Goal: Information Seeking & Learning: Learn about a topic

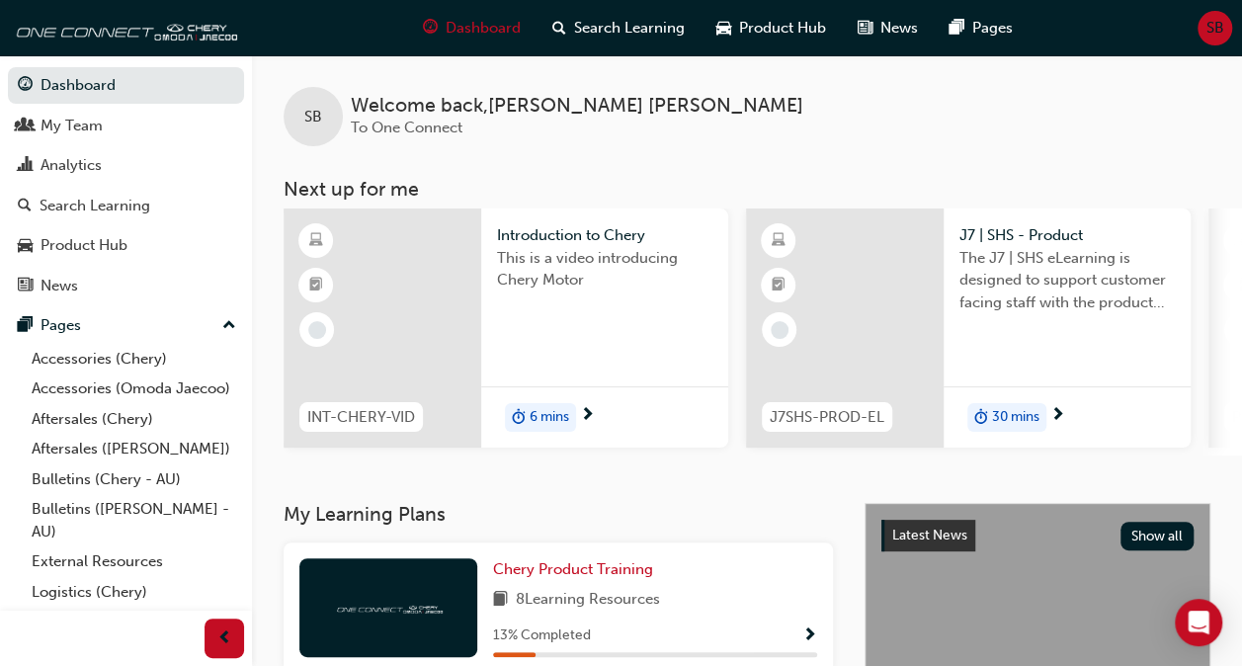
click at [552, 415] on span "6 mins" at bounding box center [550, 417] width 40 height 23
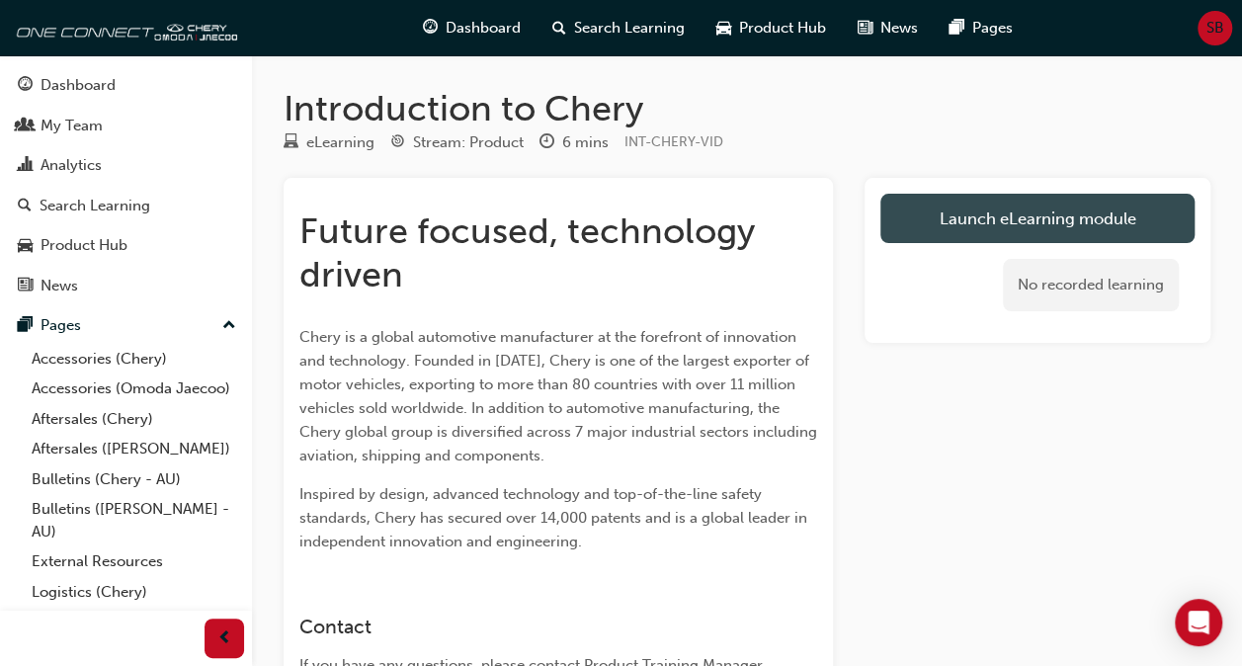
click at [992, 217] on link "Launch eLearning module" at bounding box center [1037, 218] width 314 height 49
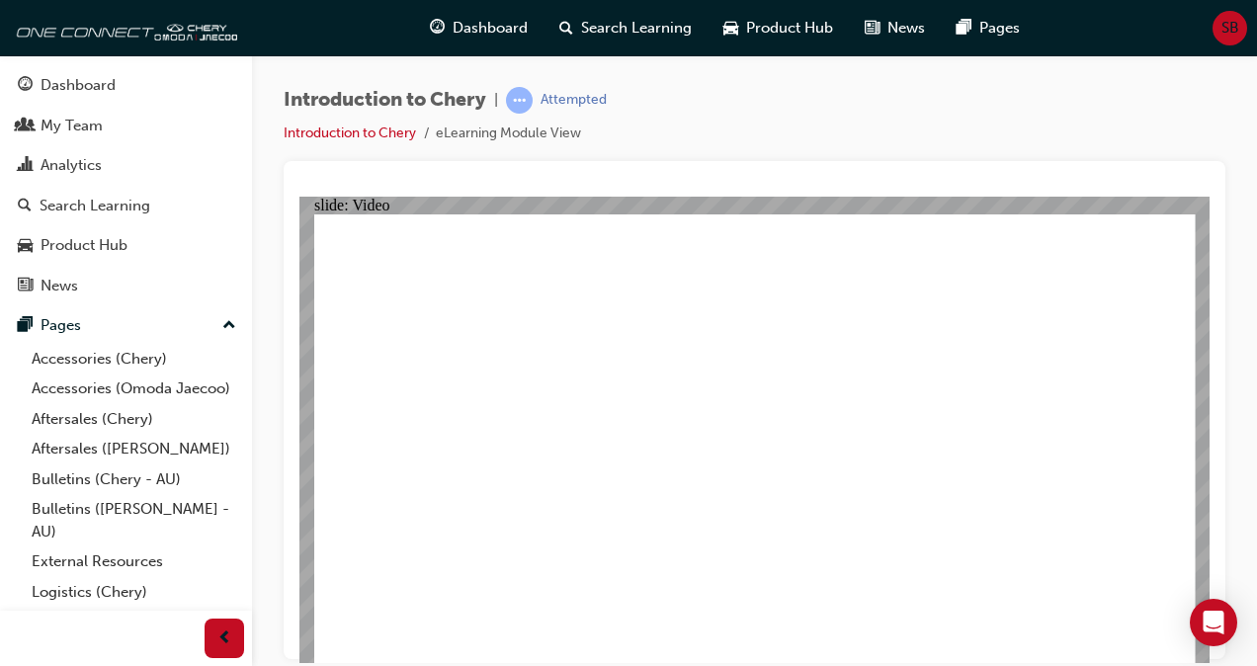
type input "311"
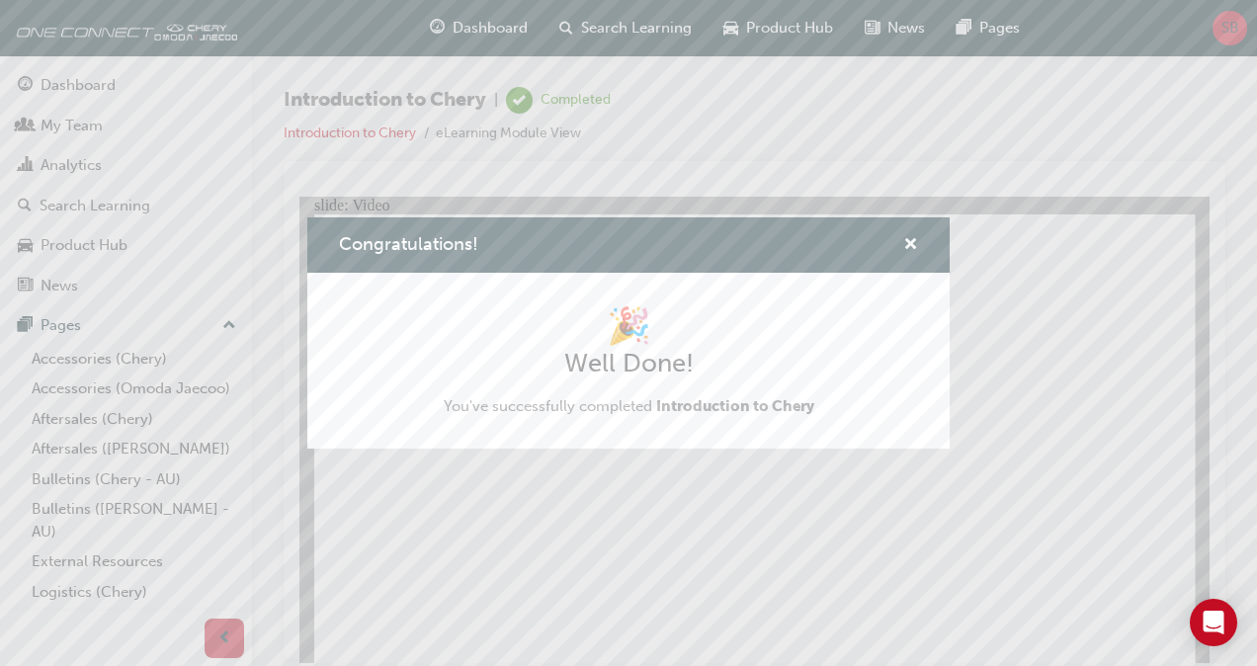
click at [1024, 130] on div "Congratulations! 🎉 Well Done! You've successfully completed Introduction to Che…" at bounding box center [628, 333] width 1257 height 666
